Goal: Task Accomplishment & Management: Manage account settings

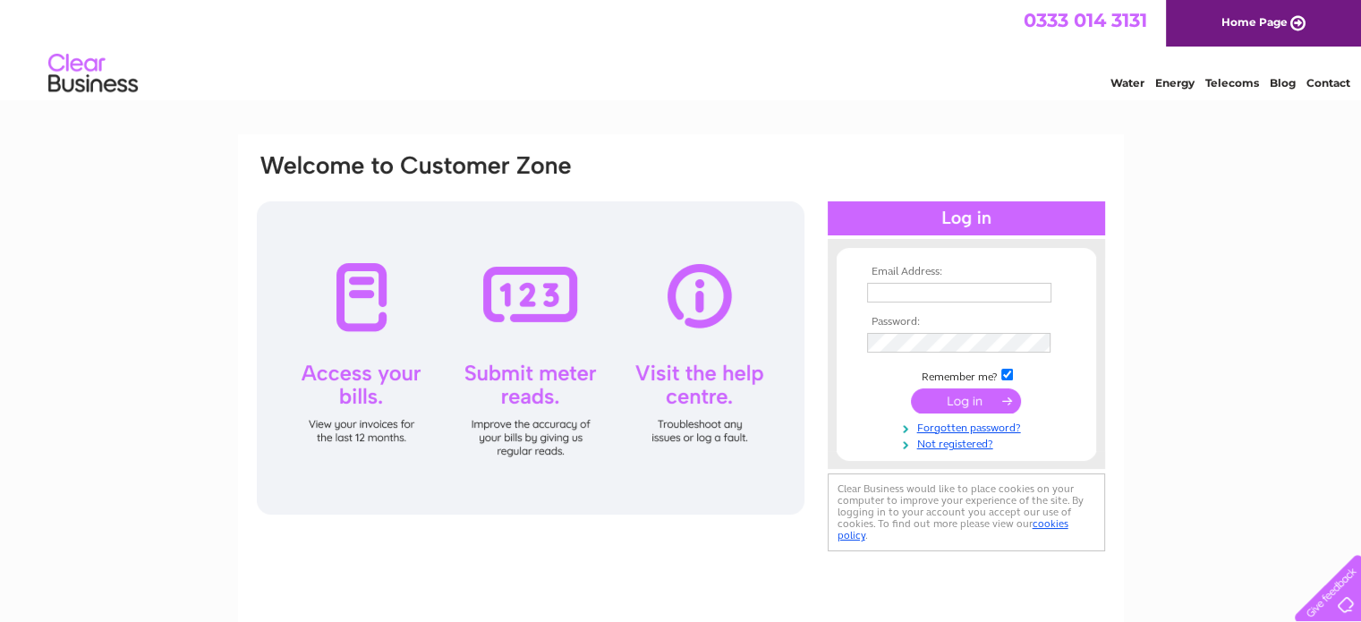
type input "accounts@securitay.co.uk"
click at [967, 393] on input "submit" at bounding box center [966, 400] width 110 height 25
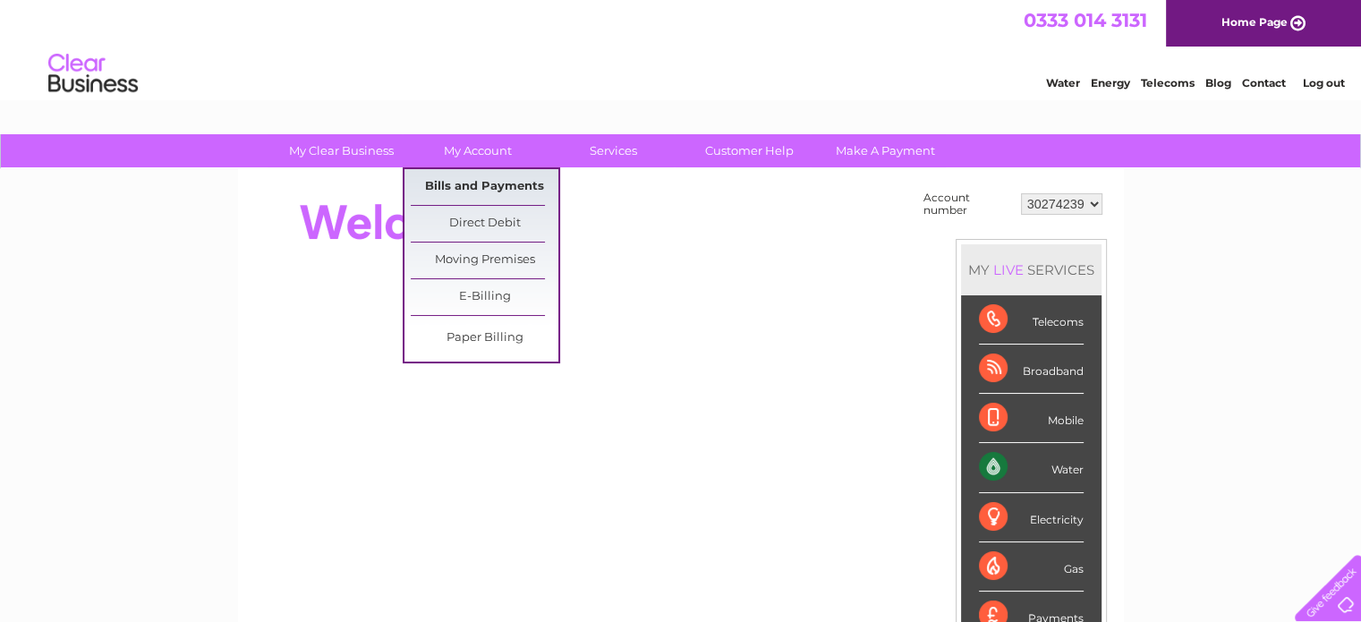
click at [490, 180] on link "Bills and Payments" at bounding box center [485, 187] width 148 height 36
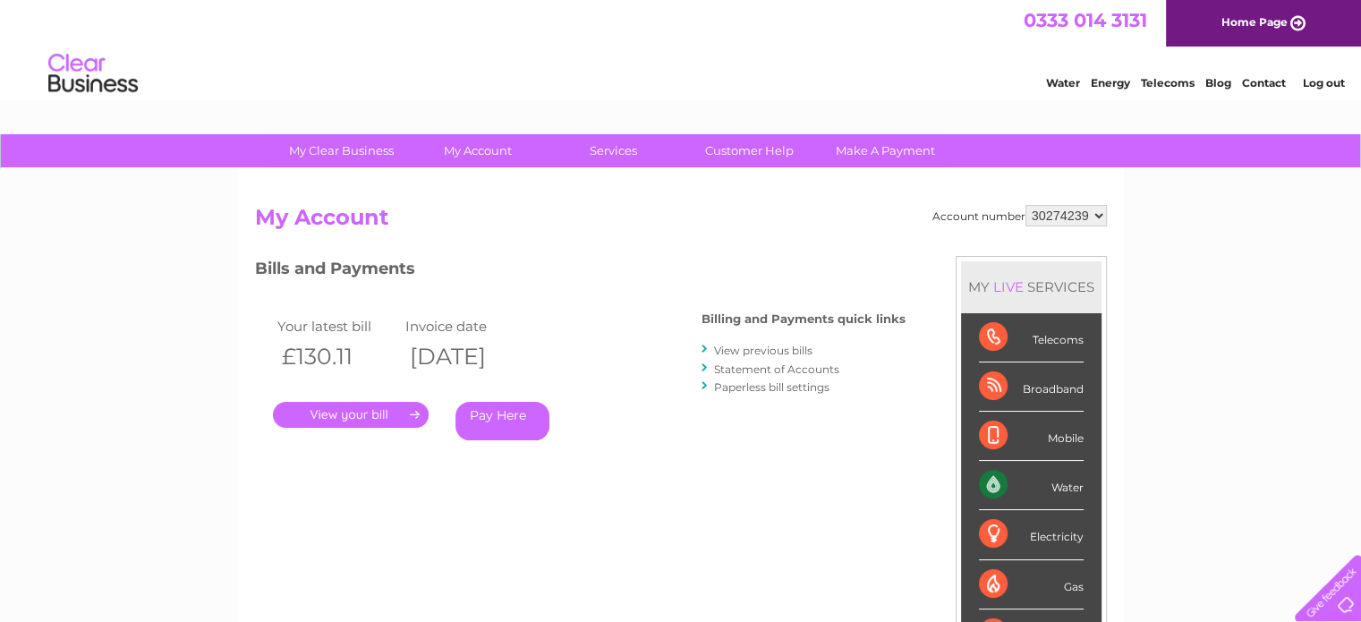
click at [396, 406] on link "." at bounding box center [351, 415] width 156 height 26
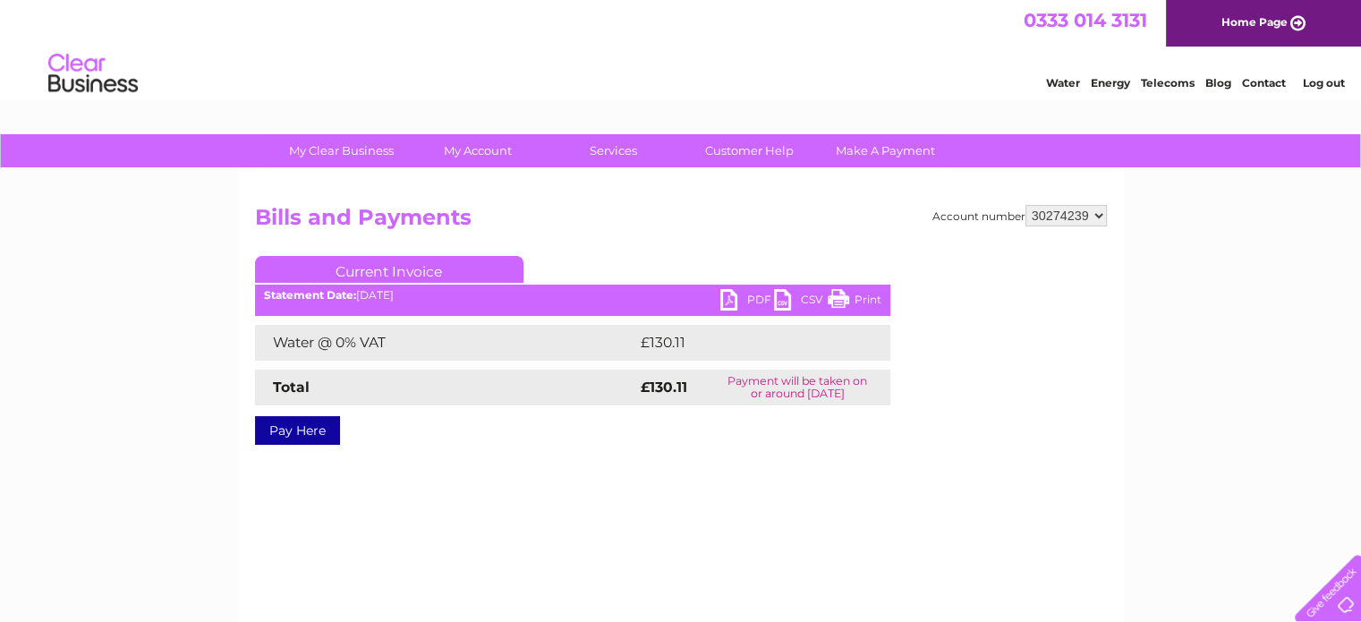
click at [744, 297] on link "PDF" at bounding box center [747, 302] width 54 height 26
